Goal: Transaction & Acquisition: Purchase product/service

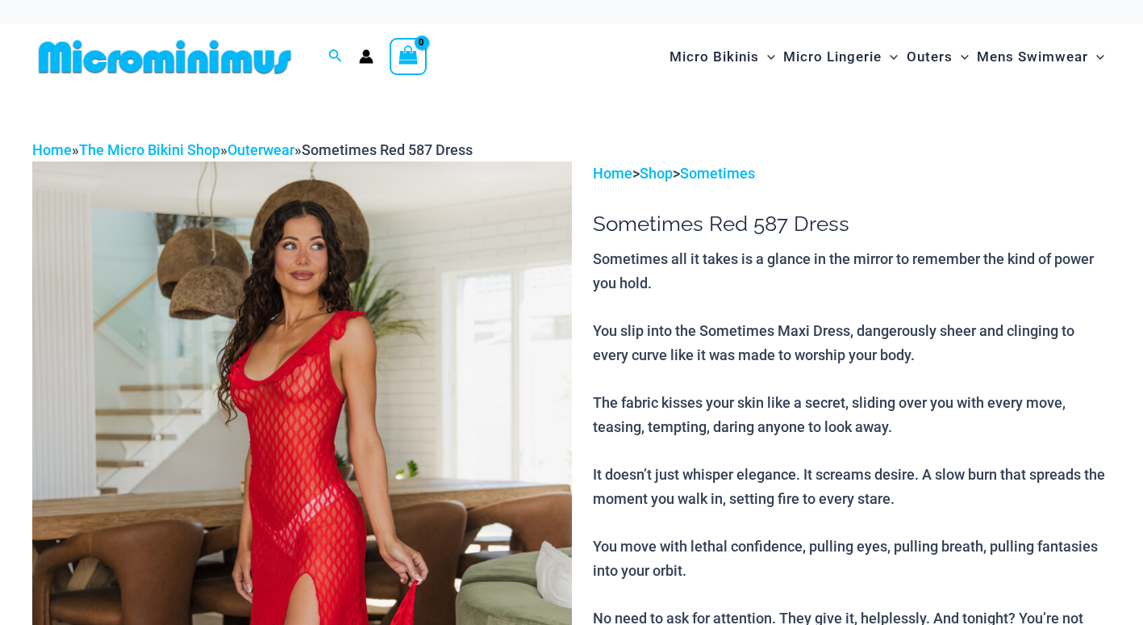
select select
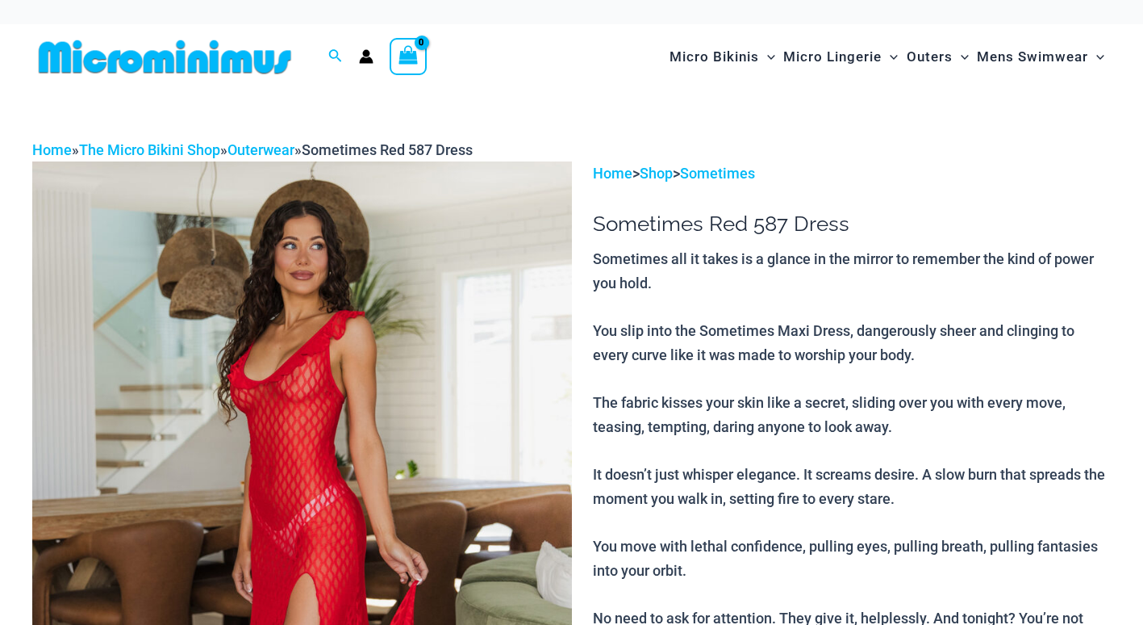
select select
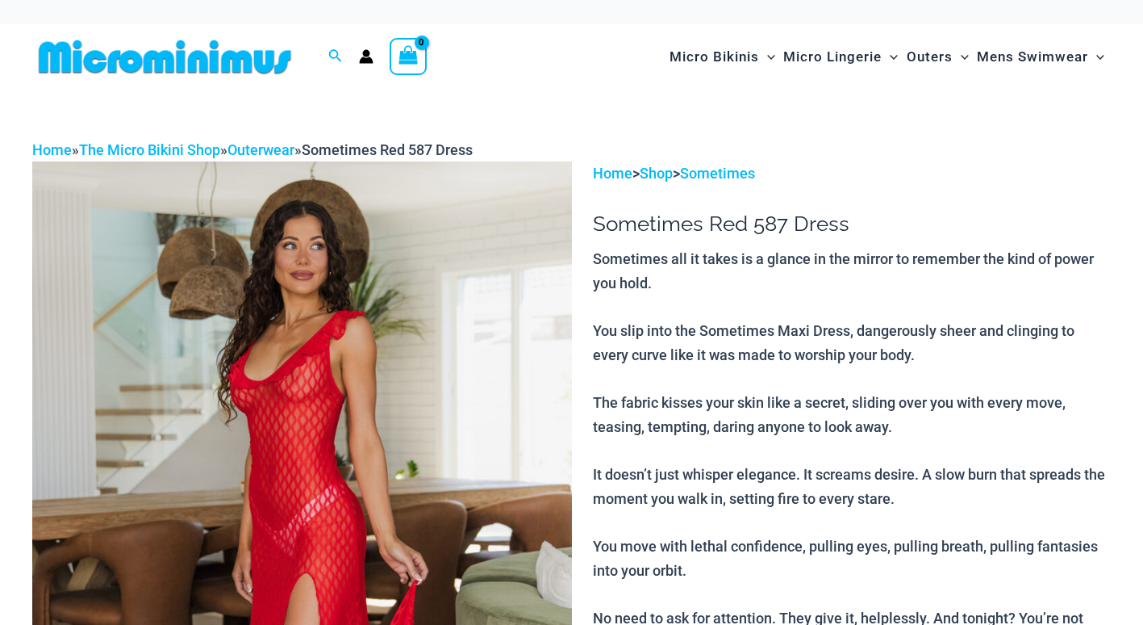
select select
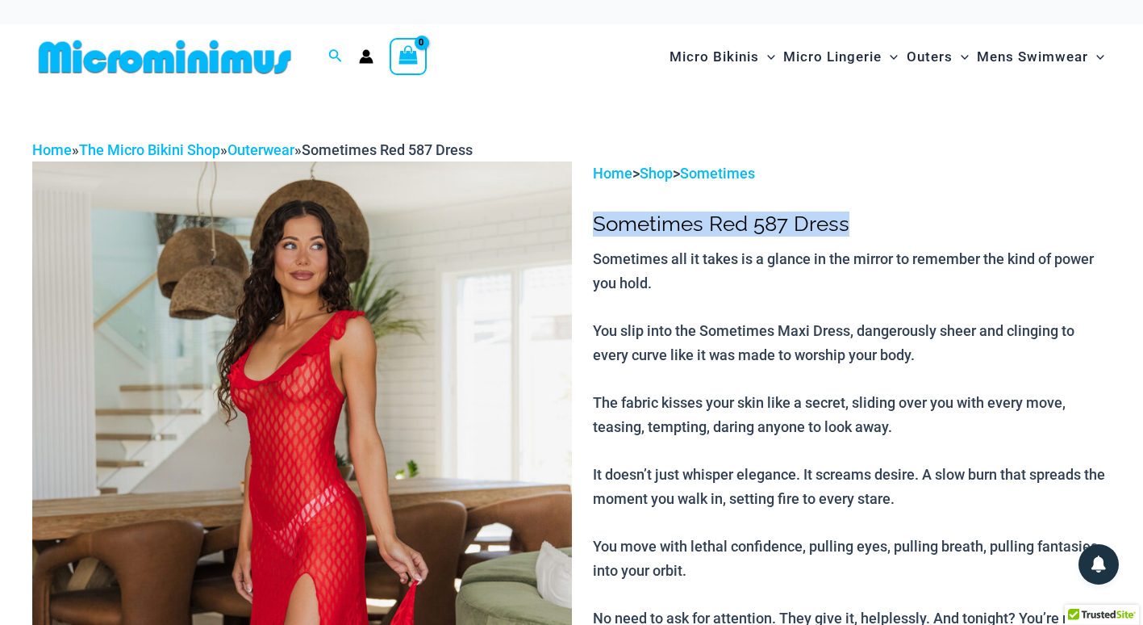
drag, startPoint x: 593, startPoint y: 220, endPoint x: 844, endPoint y: 227, distance: 251.1
click at [844, 227] on h1 "Sometimes Red 587 Dress" at bounding box center [852, 223] width 518 height 25
drag, startPoint x: 844, startPoint y: 227, endPoint x: 834, endPoint y: 224, distance: 10.0
copy h1 "Sometimes Red 587 Dress"
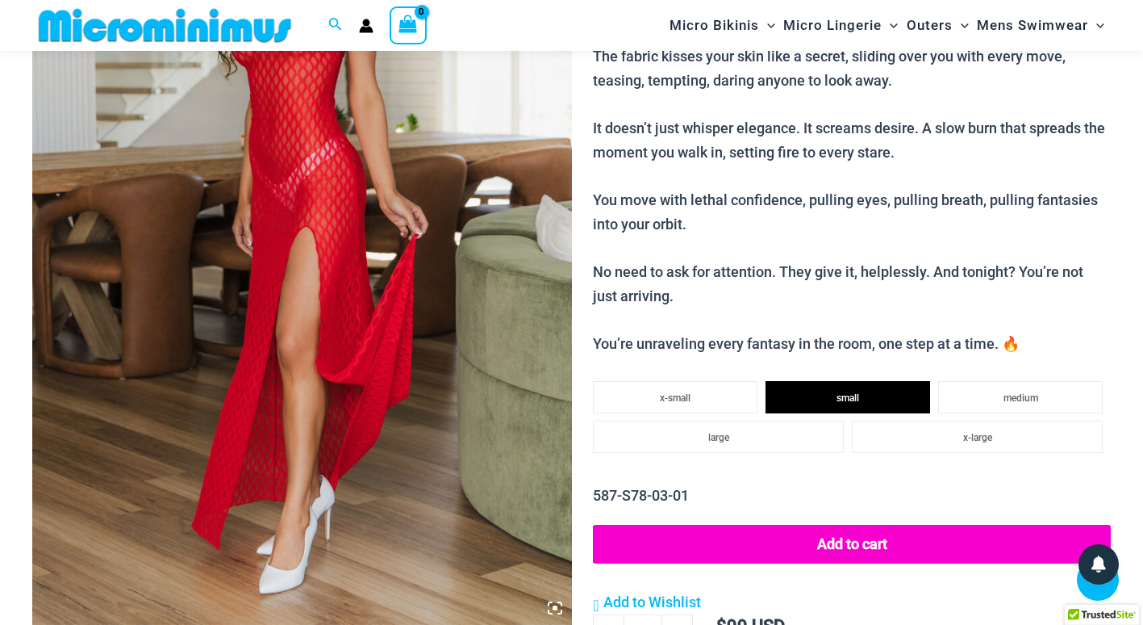
scroll to position [332, 0]
